Goal: Information Seeking & Learning: Understand process/instructions

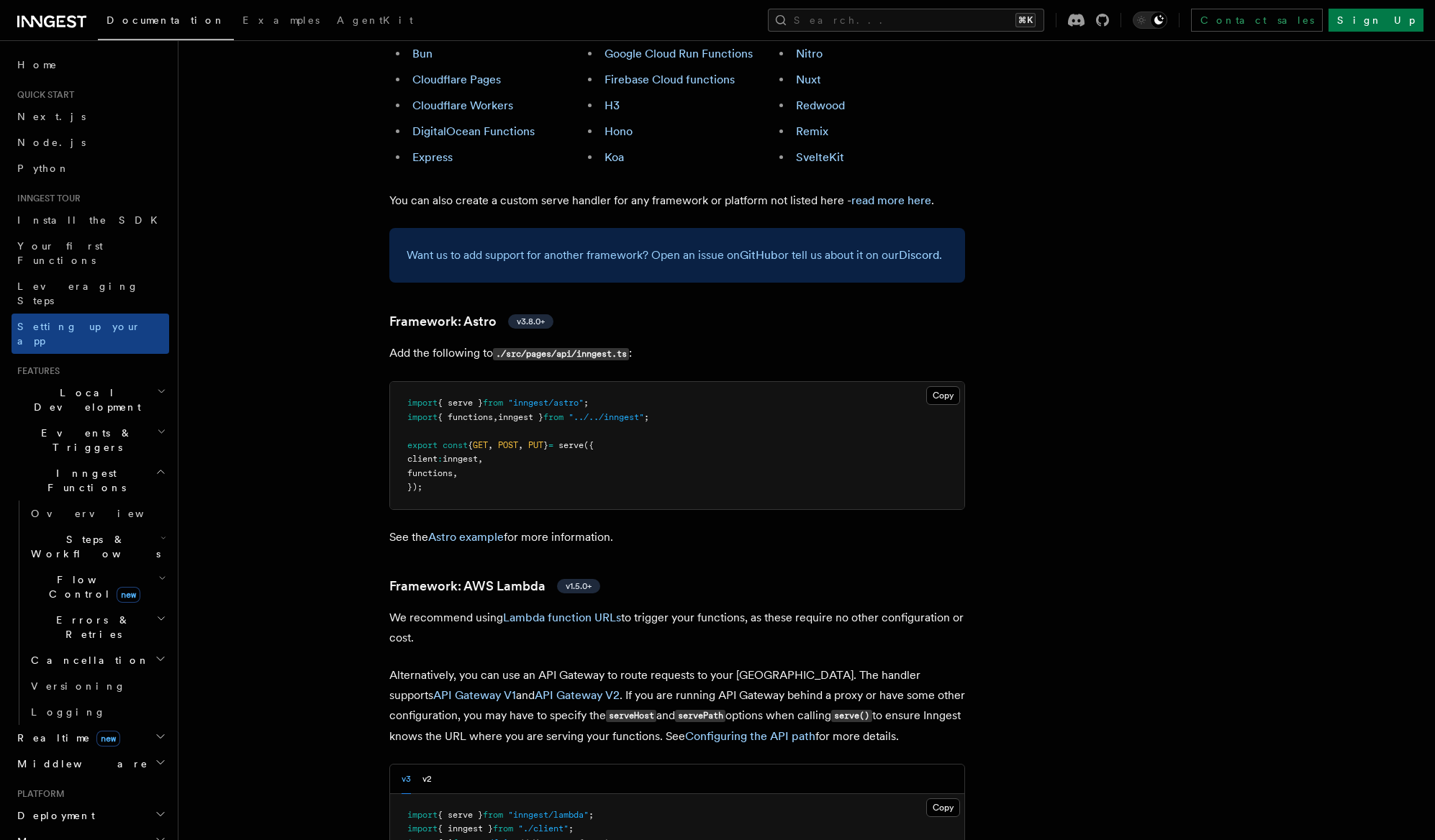
scroll to position [23, 0]
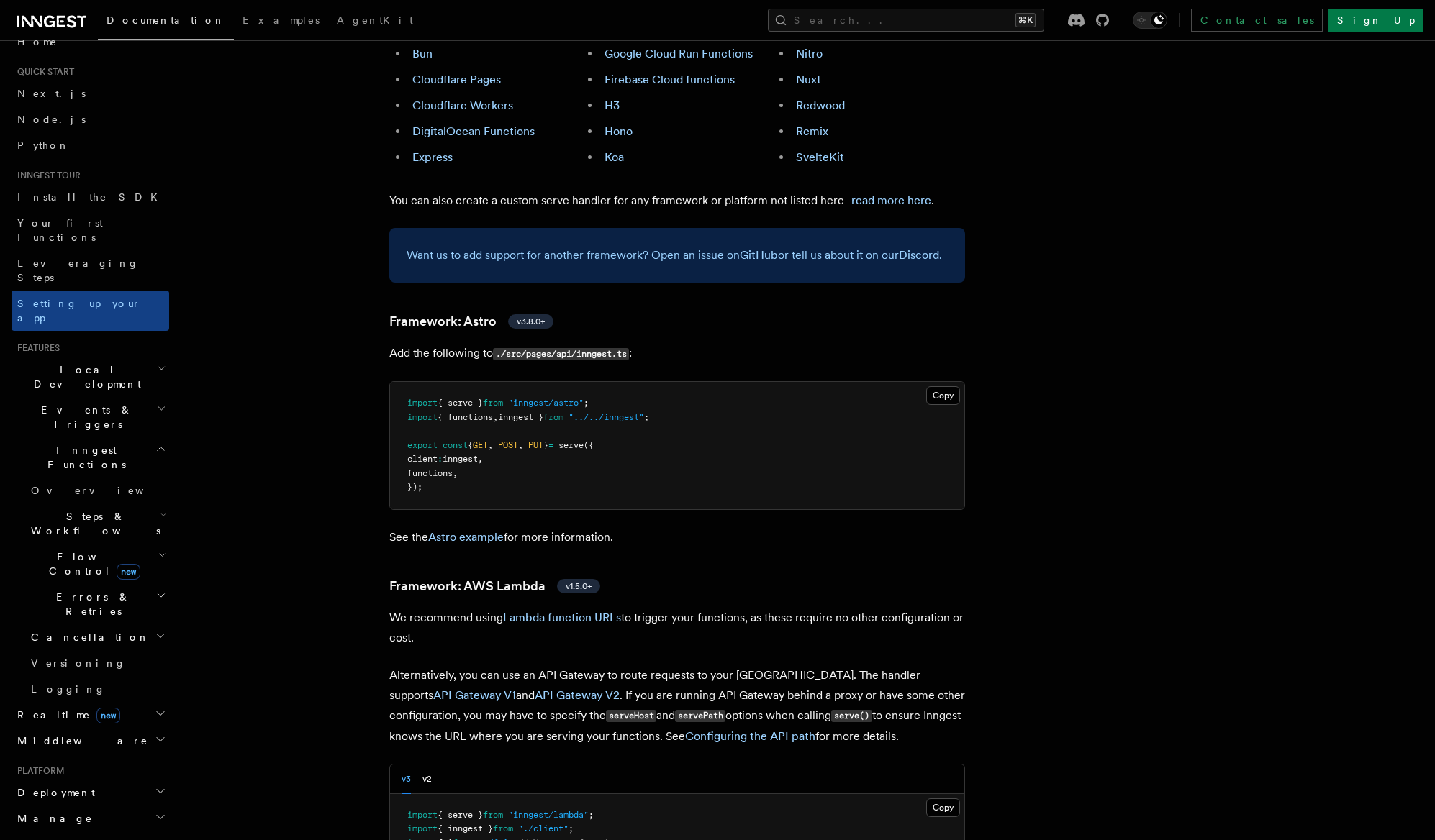
click at [105, 780] on h2 "Deployment" at bounding box center [90, 792] width 157 height 26
click at [62, 813] on span "Overview" at bounding box center [105, 819] width 149 height 12
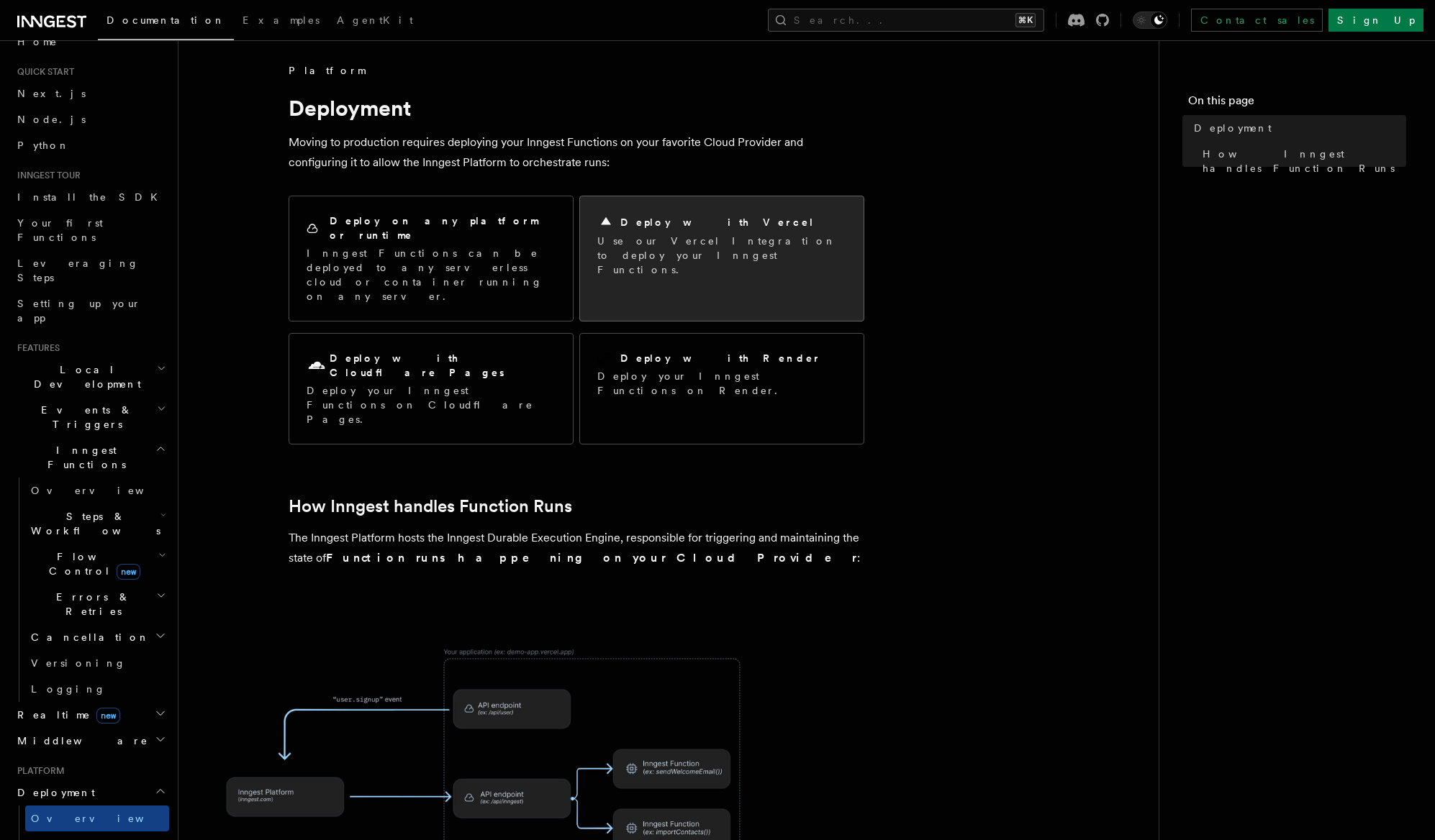
click at [630, 232] on div "Deploy with Vercel Use our Vercel Integration to deploy your Inngest Functions." at bounding box center [722, 245] width 249 height 63
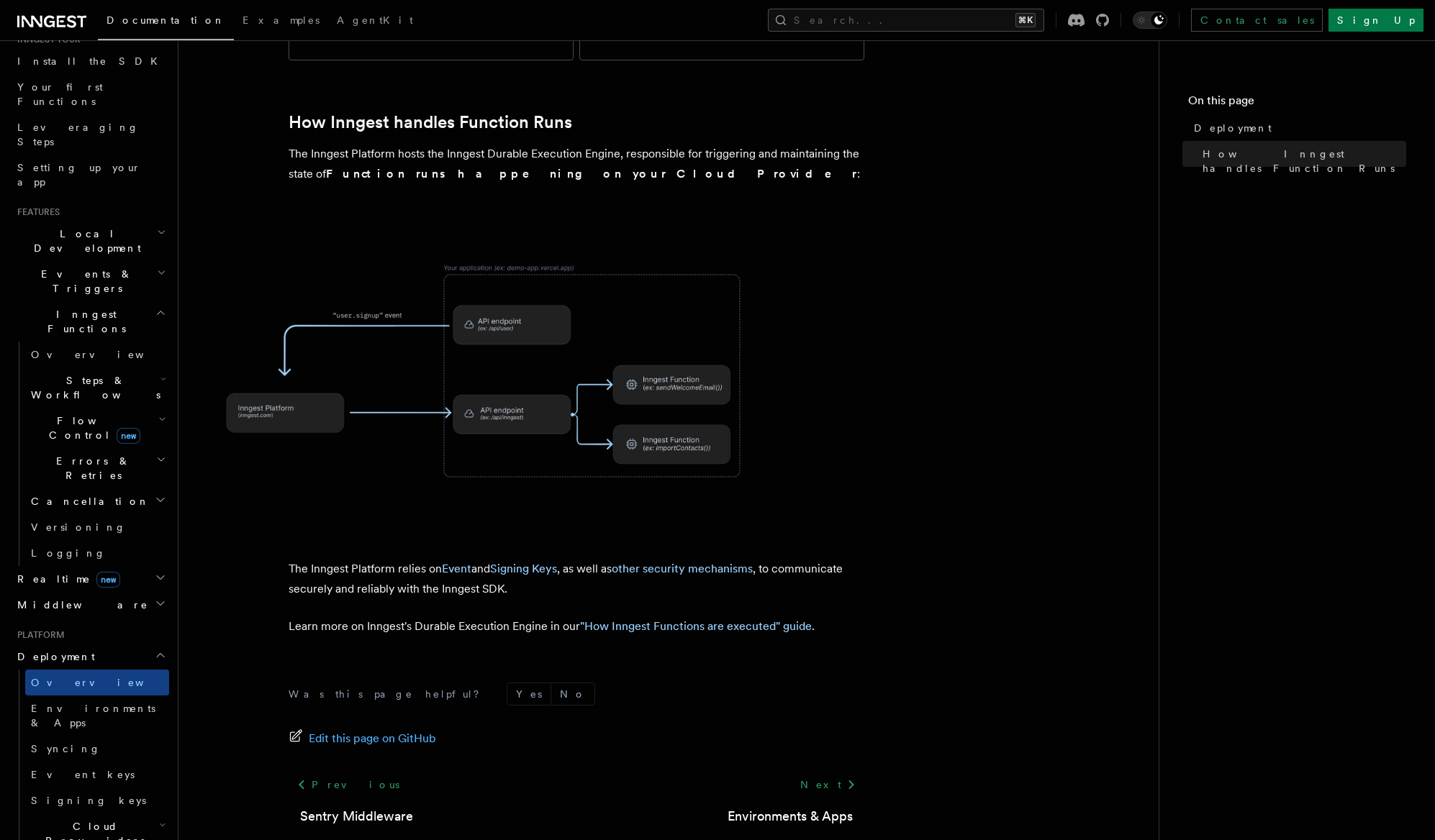
scroll to position [179, 0]
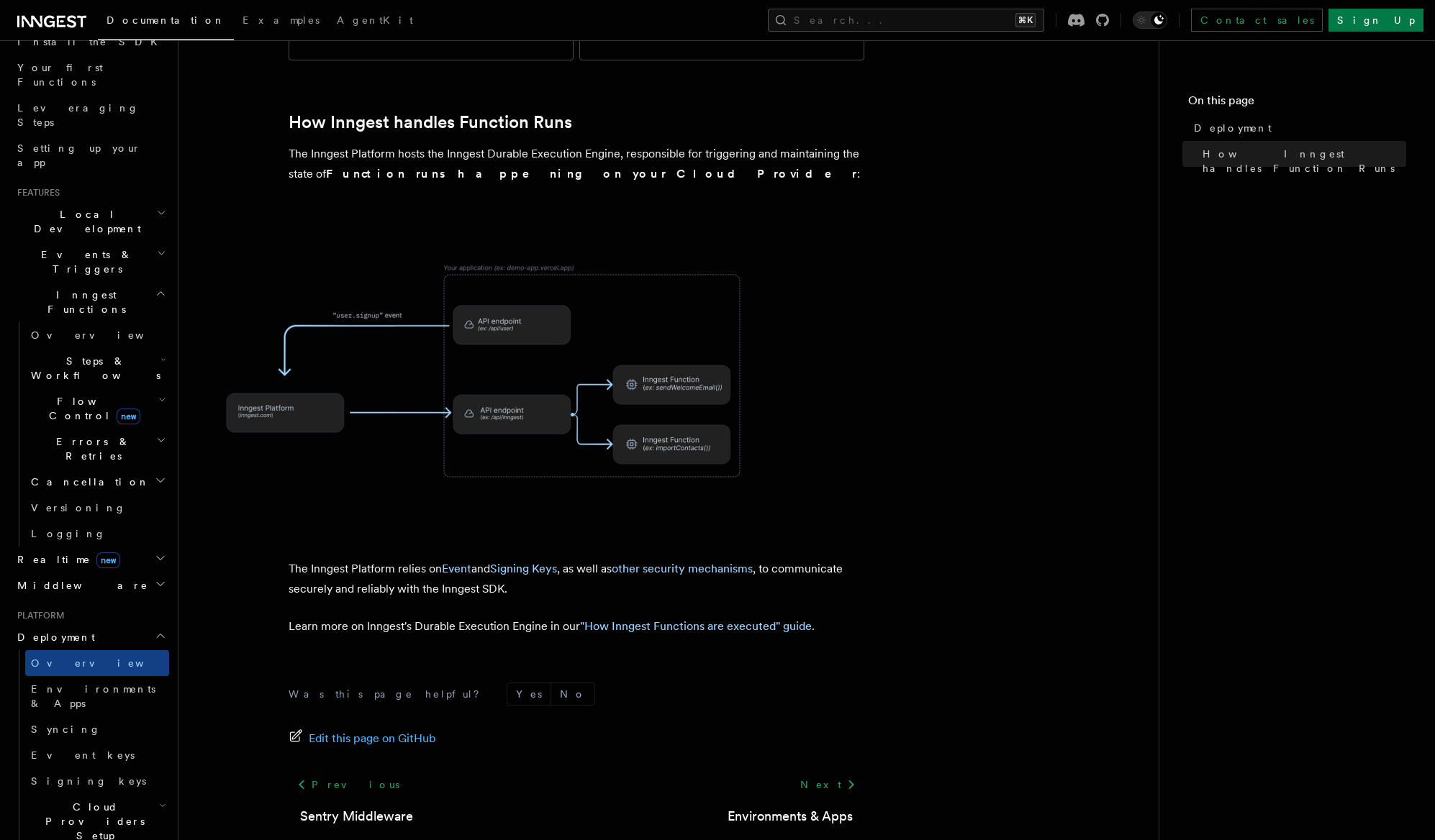
click at [147, 794] on h2 "Cloud Providers Setup" at bounding box center [97, 822] width 144 height 54
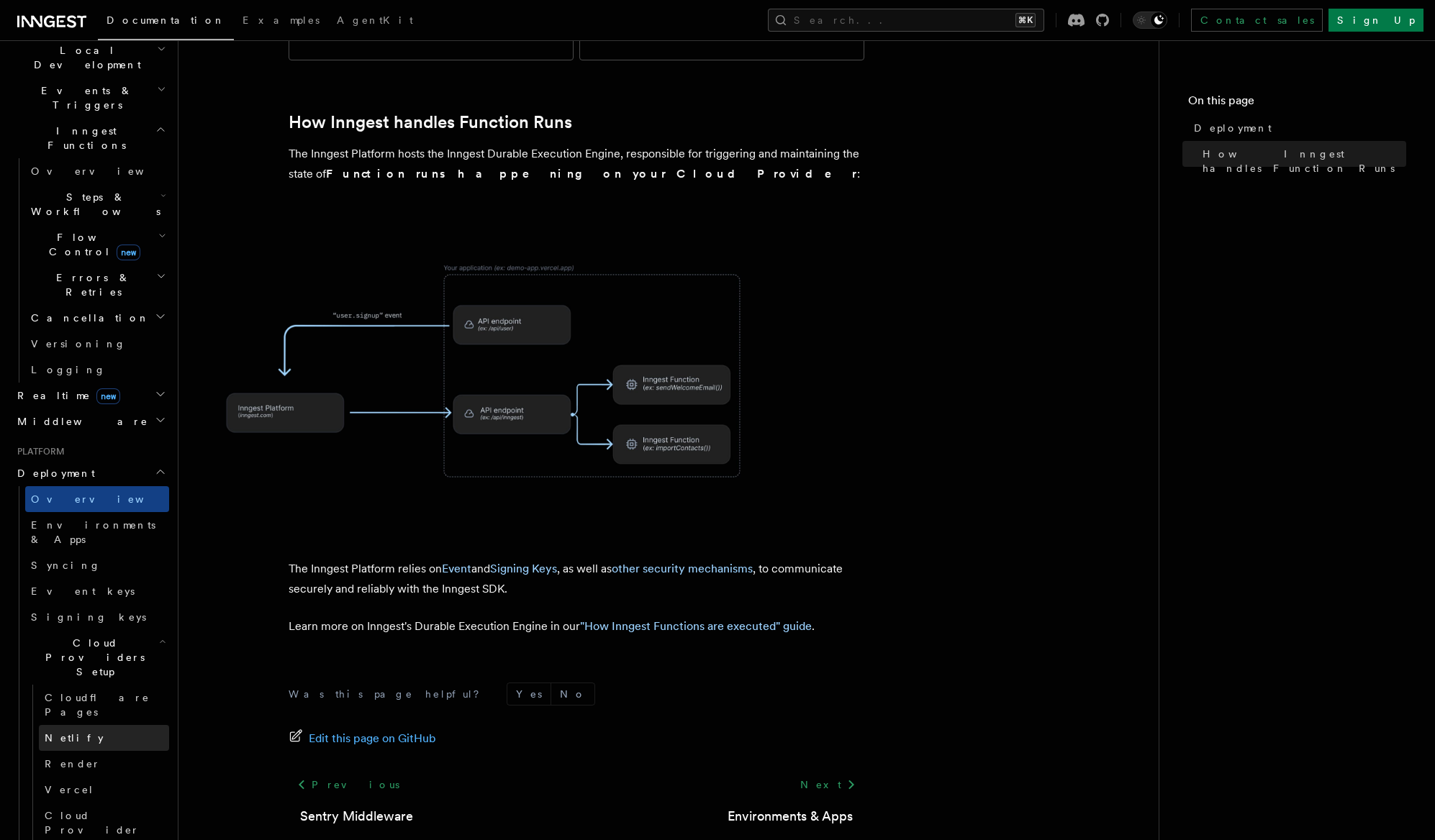
scroll to position [383, 0]
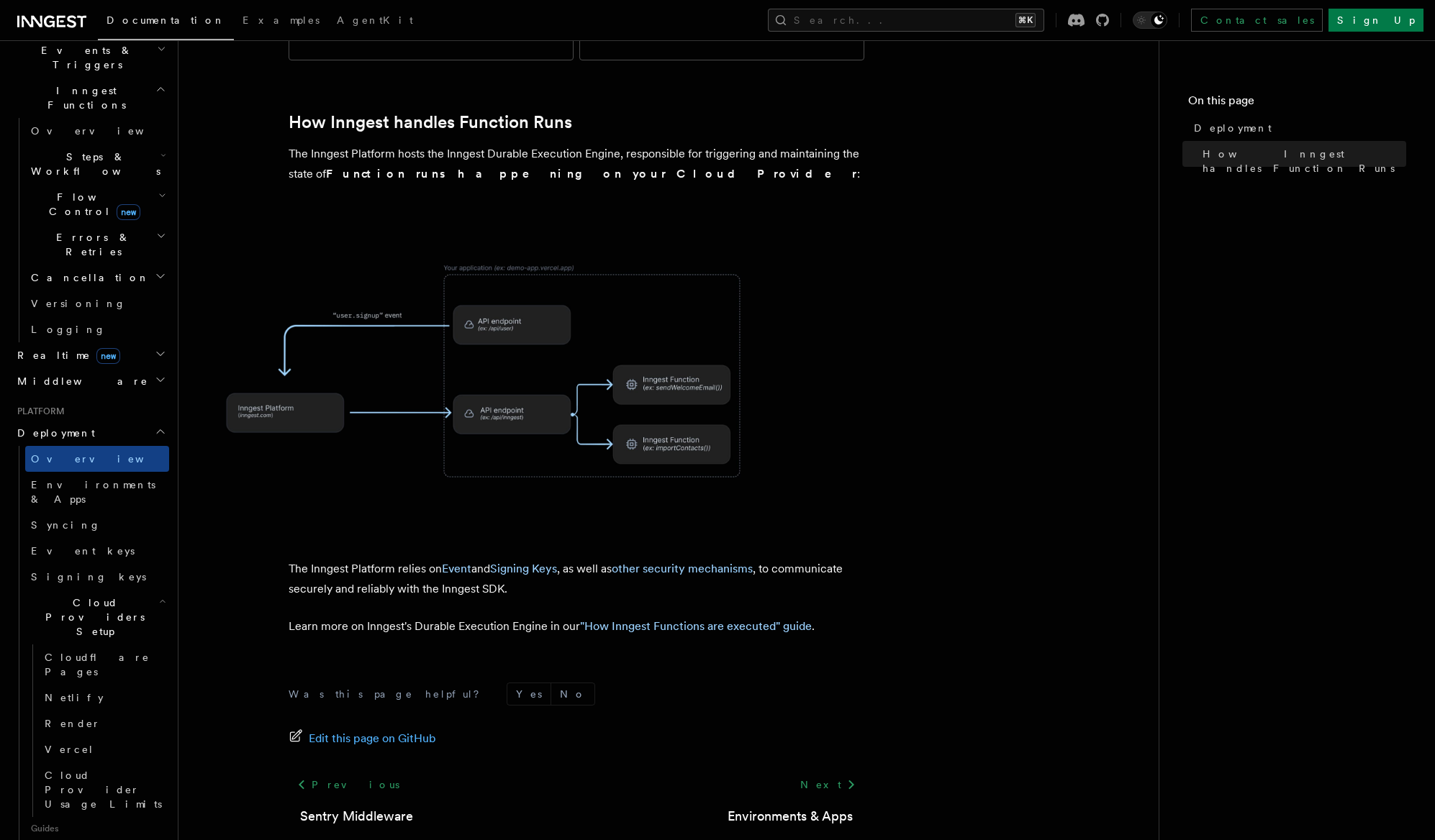
click at [75, 840] on link "Connect new" at bounding box center [97, 855] width 144 height 29
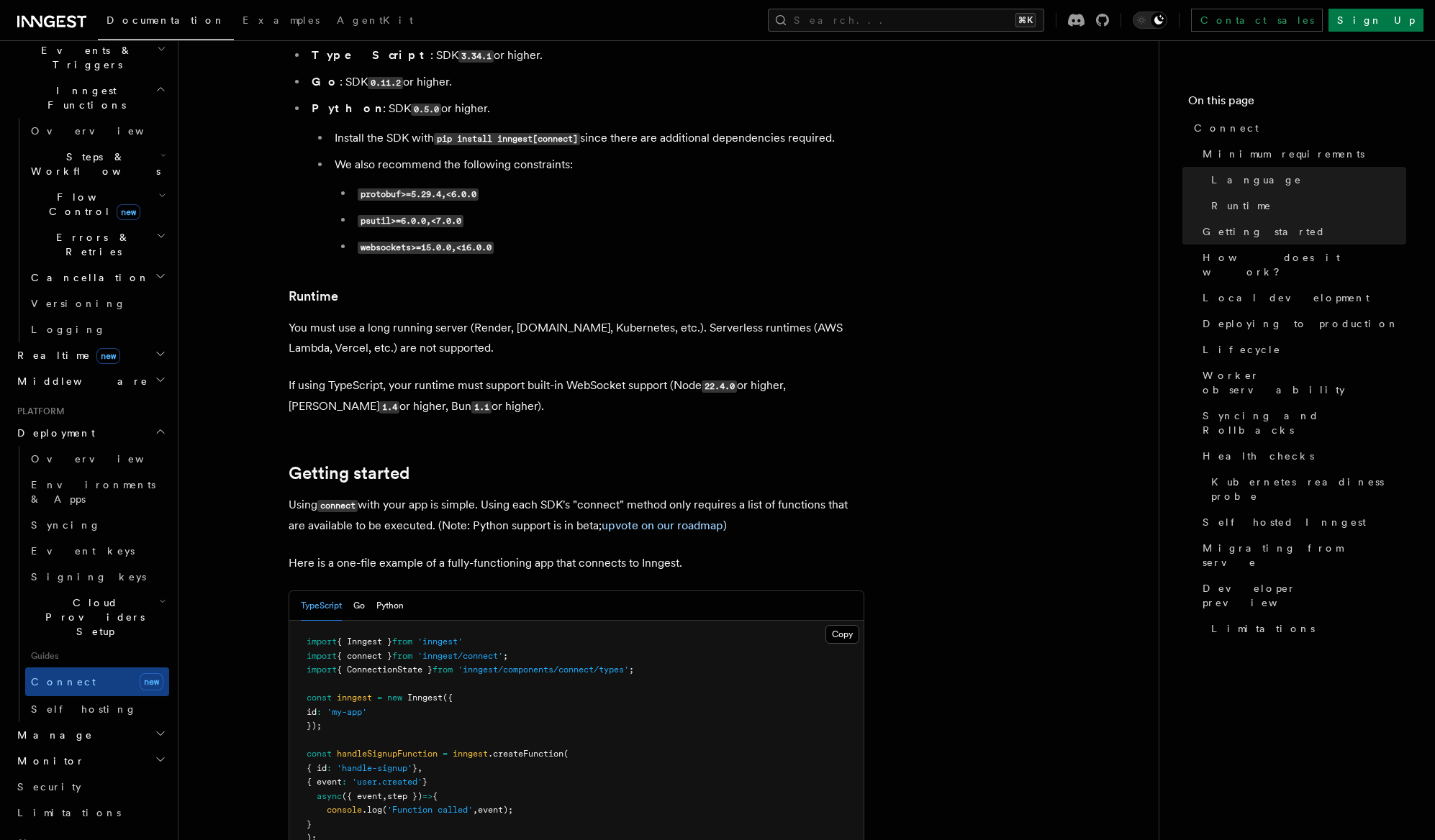
scroll to position [558, 0]
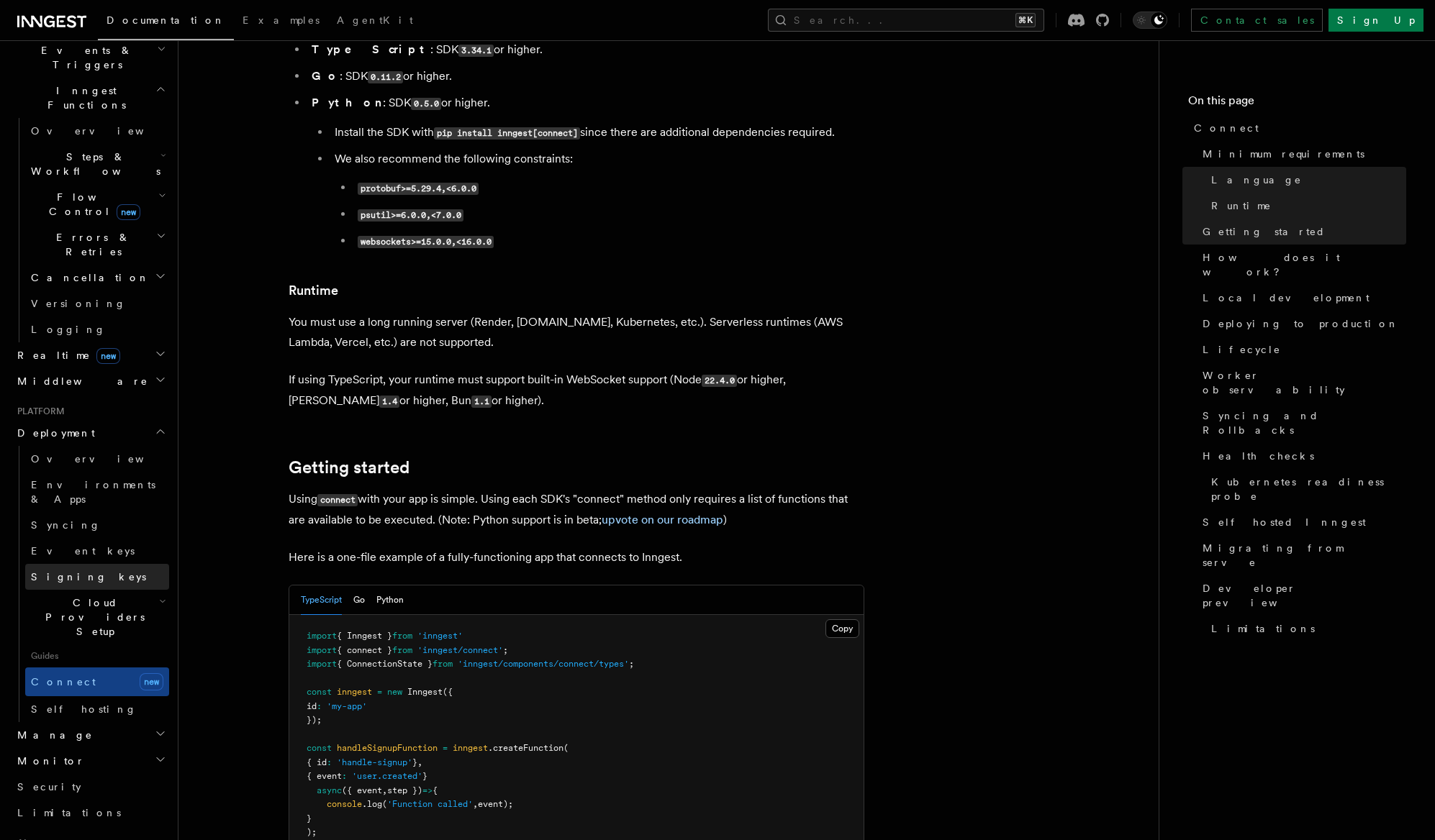
click at [79, 571] on span "Signing keys" at bounding box center [88, 577] width 116 height 12
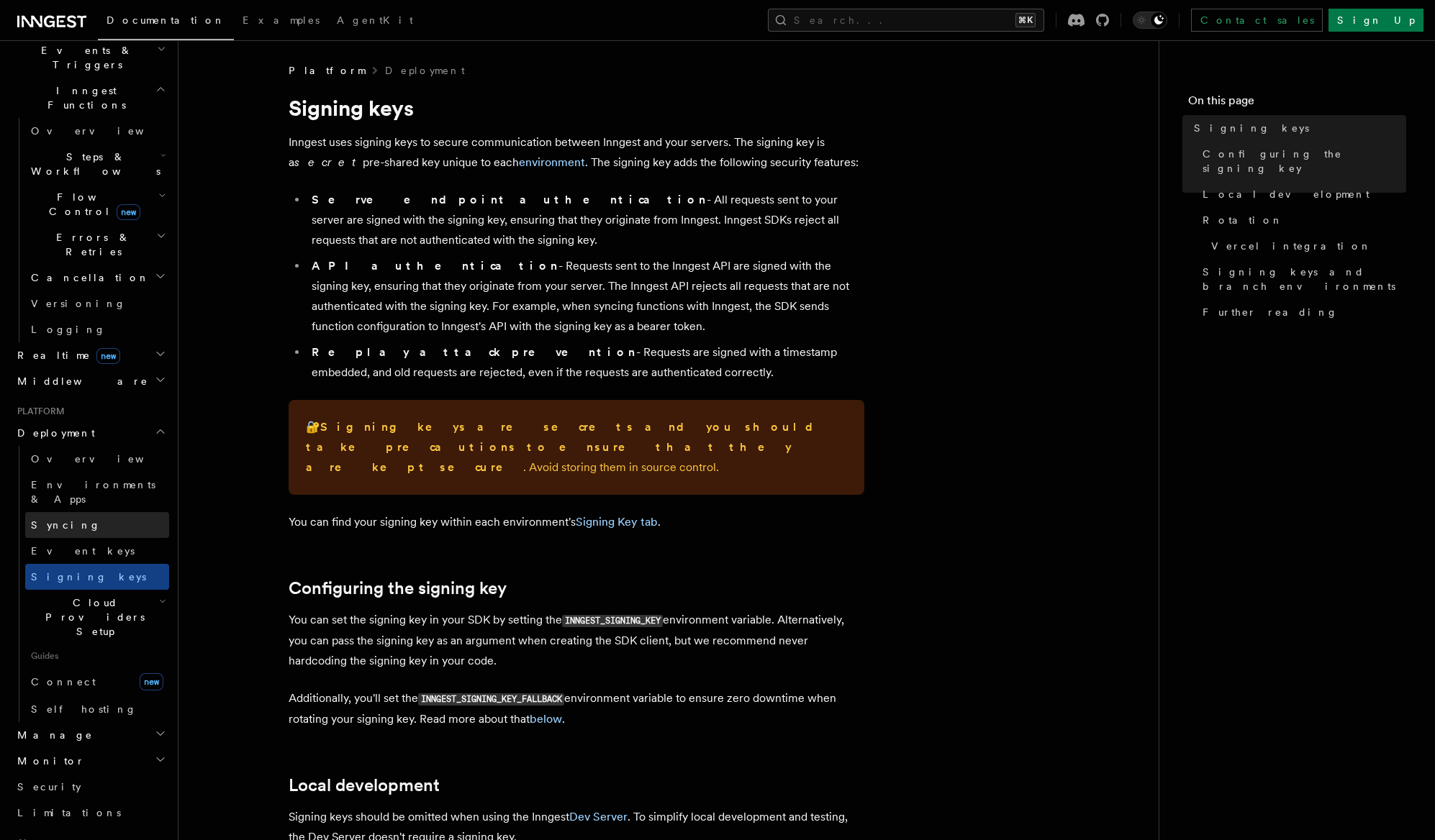
click at [74, 512] on link "Syncing" at bounding box center [97, 524] width 144 height 26
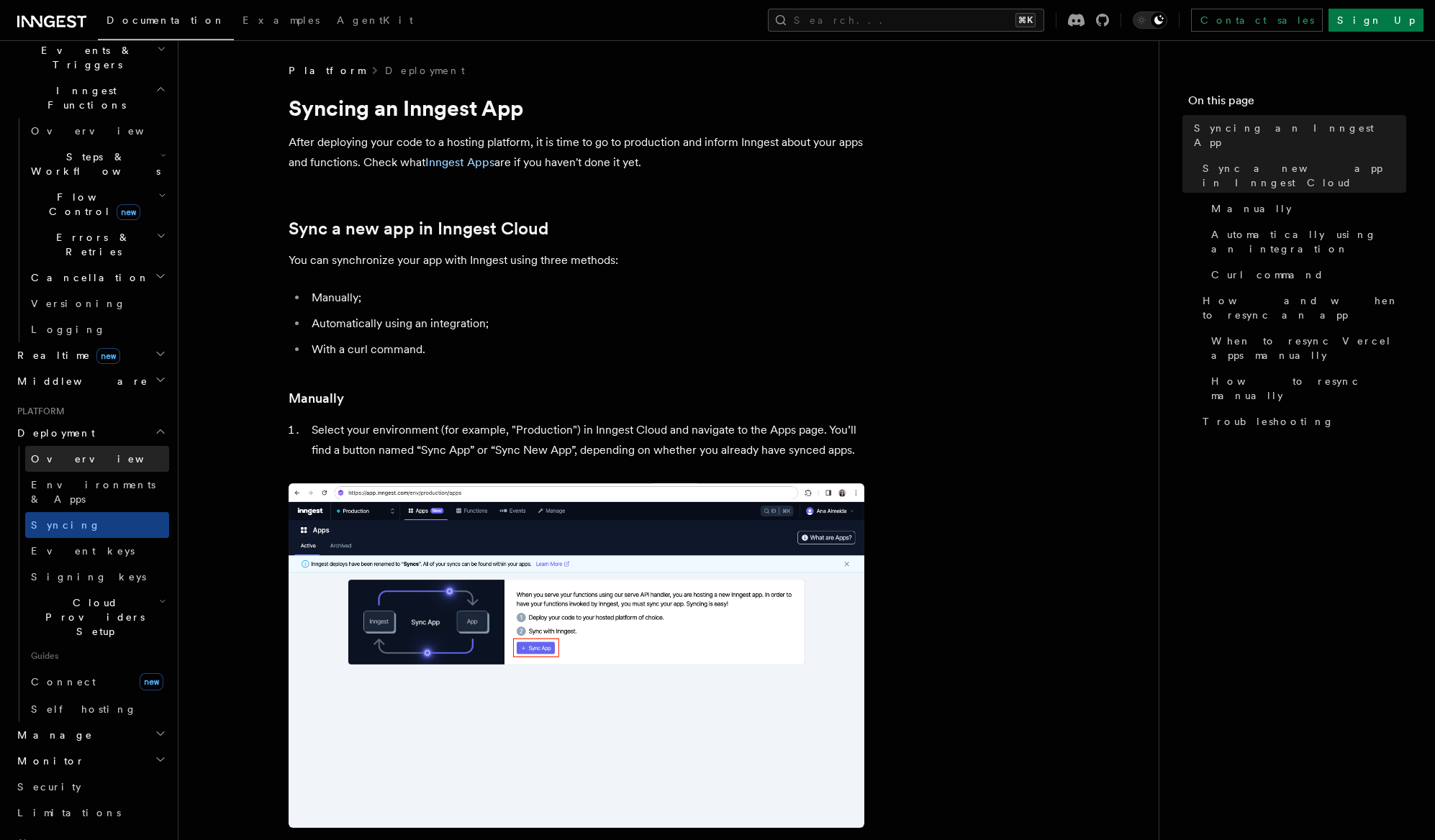
click at [74, 452] on span "Overview" at bounding box center [105, 458] width 149 height 15
